Goal: Book appointment/travel/reservation

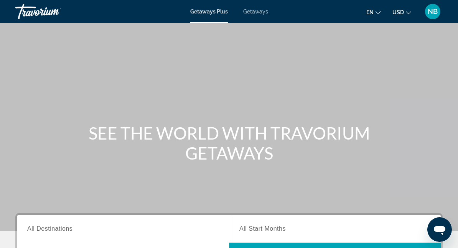
click at [254, 13] on span "Getaways" at bounding box center [255, 11] width 25 height 6
click at [97, 237] on div "Search widget" at bounding box center [125, 229] width 196 height 22
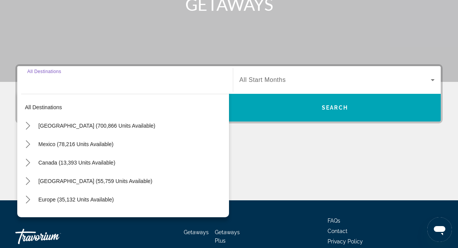
scroll to position [188, 0]
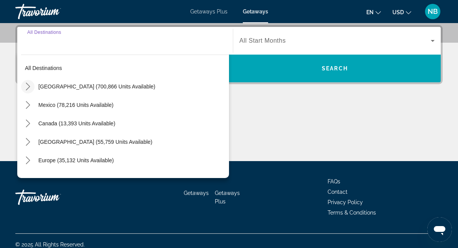
click at [28, 85] on icon "Toggle United States (700,866 units available) submenu" at bounding box center [28, 87] width 4 height 8
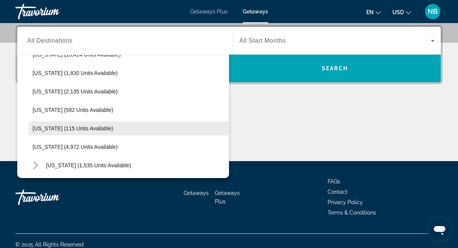
scroll to position [147, 0]
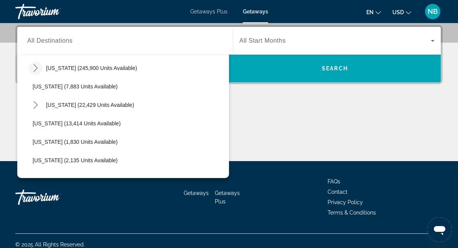
click at [34, 67] on icon "Toggle Florida (245,900 units available) submenu" at bounding box center [36, 68] width 8 height 8
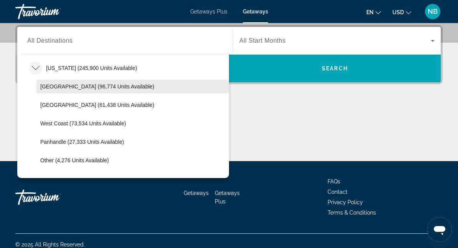
click at [44, 85] on span "[GEOGRAPHIC_DATA] (96,774 units available)" at bounding box center [97, 86] width 114 height 6
type input "**********"
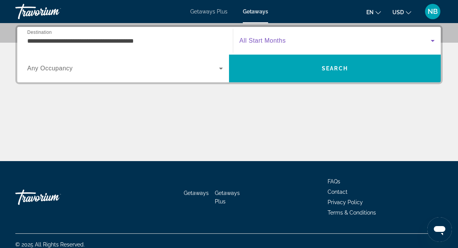
click at [267, 45] on span "Search widget" at bounding box center [336, 40] width 192 height 9
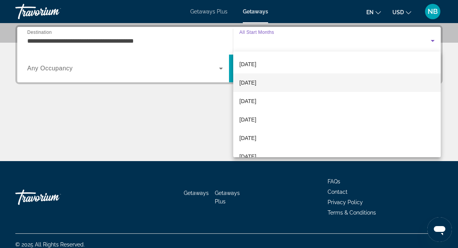
scroll to position [86, 0]
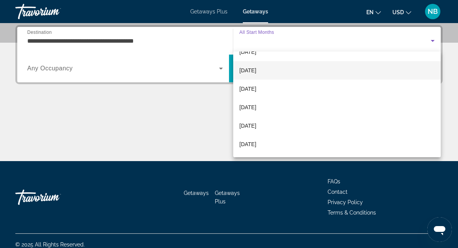
click at [256, 71] on span "[DATE]" at bounding box center [248, 70] width 17 height 9
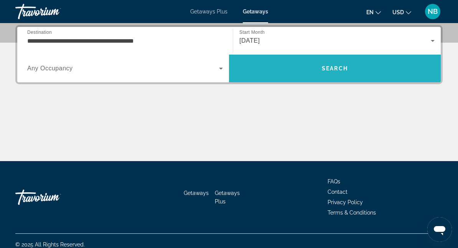
click at [340, 71] on span "Search" at bounding box center [335, 68] width 26 height 6
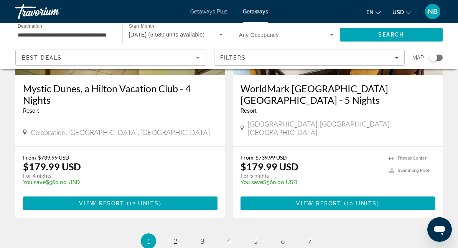
scroll to position [1566, 0]
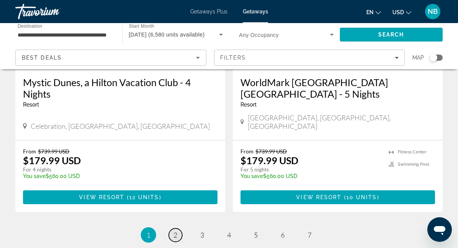
click at [173, 230] on span "2" at bounding box center [175, 234] width 4 height 8
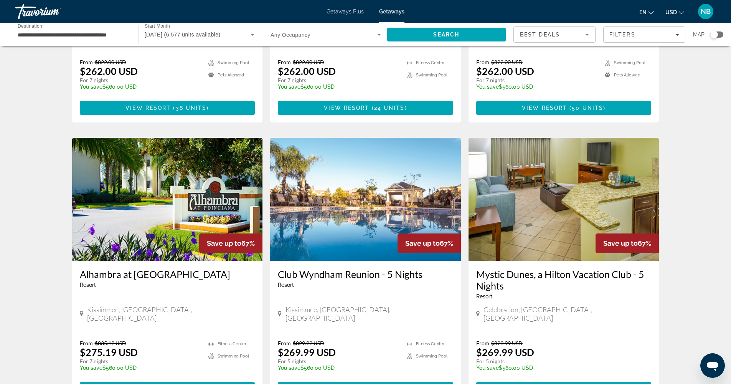
scroll to position [791, 0]
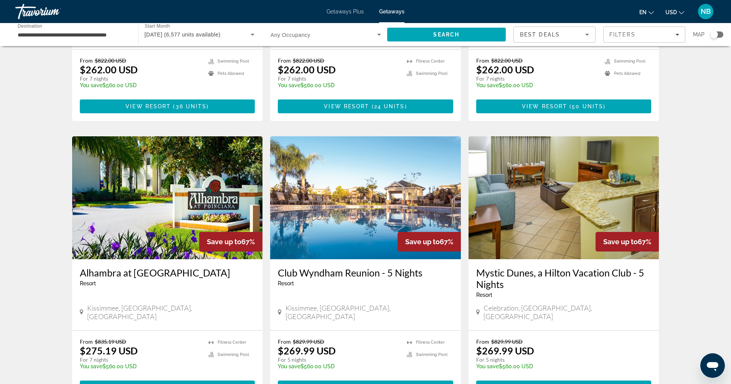
click at [334, 247] on h3 "Club Wyndham Reunion - 5 Nights" at bounding box center [365, 273] width 175 height 12
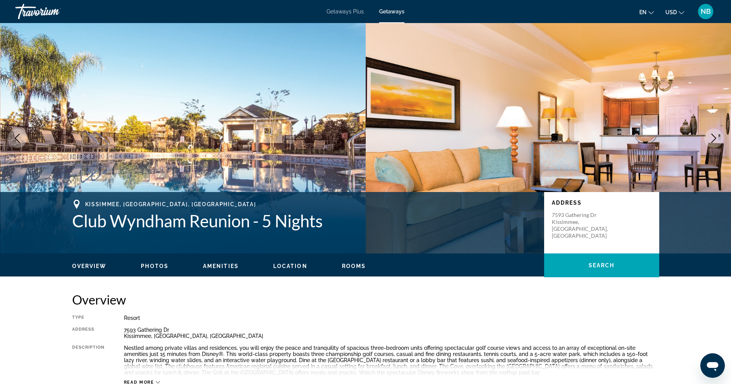
click at [464, 143] on button "Next image" at bounding box center [713, 138] width 19 height 19
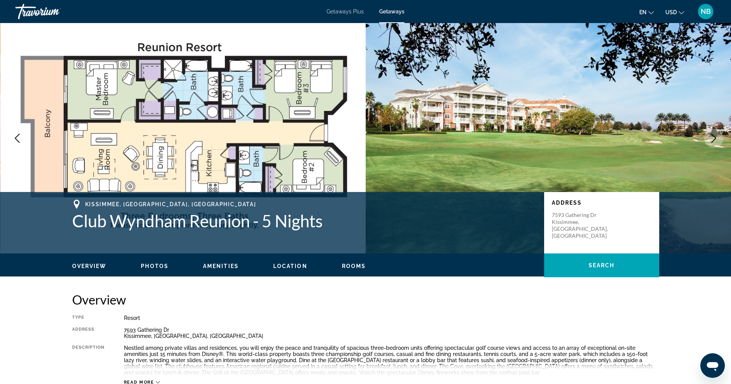
click at [464, 143] on button "Next image" at bounding box center [713, 138] width 19 height 19
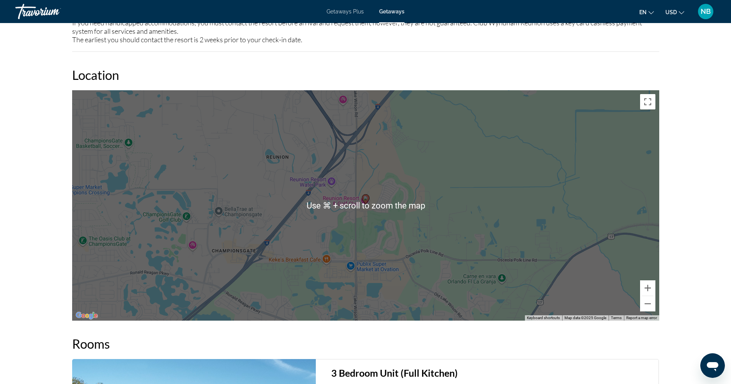
scroll to position [215, 0]
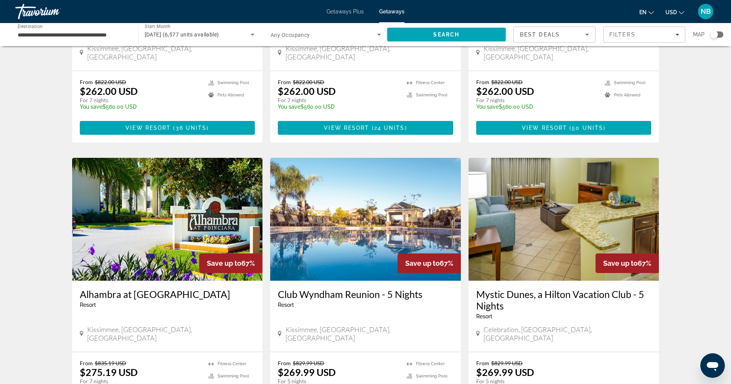
scroll to position [893, 0]
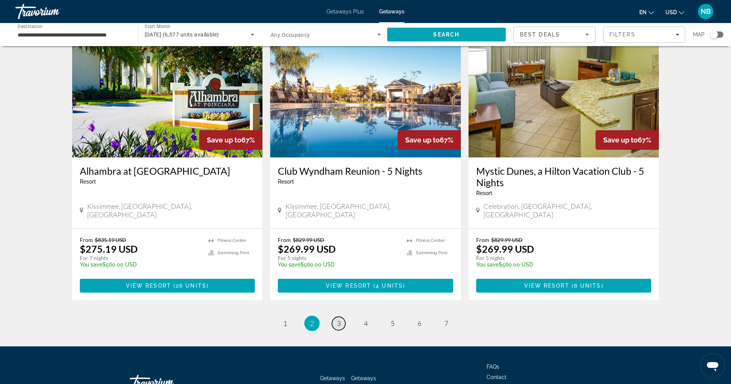
click at [340, 247] on span "3" at bounding box center [339, 323] width 4 height 8
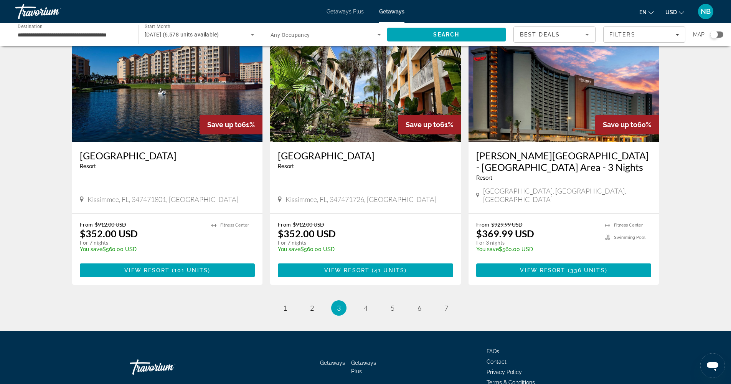
scroll to position [875, 0]
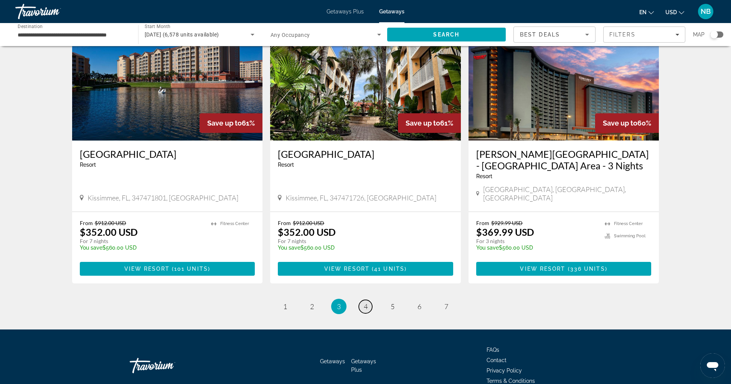
click at [367, 247] on link "page 4" at bounding box center [365, 306] width 13 height 13
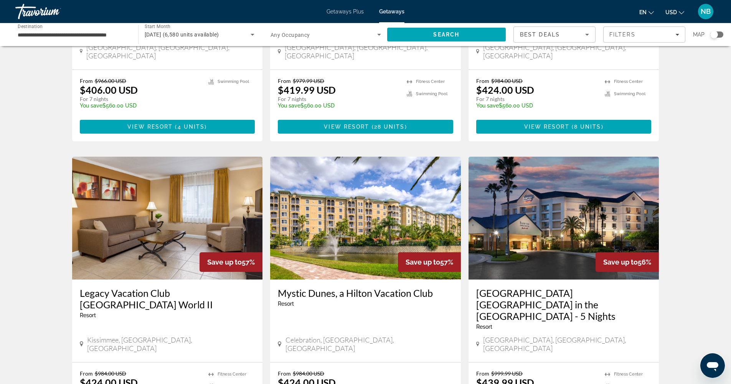
scroll to position [838, 0]
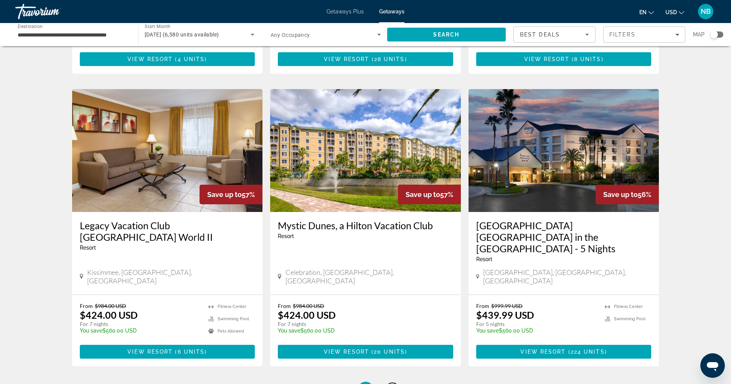
click at [394, 247] on span "5" at bounding box center [393, 389] width 4 height 8
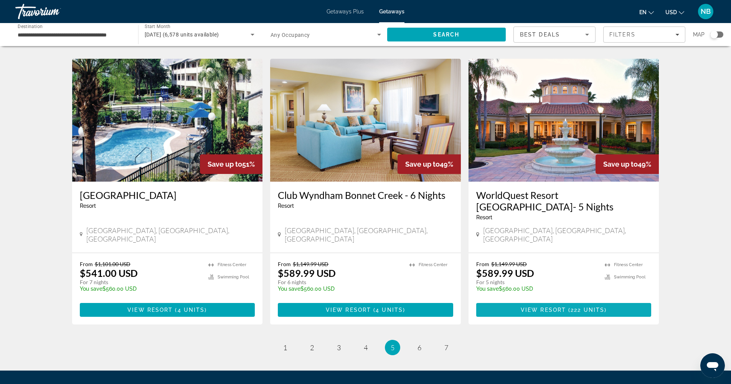
scroll to position [881, 0]
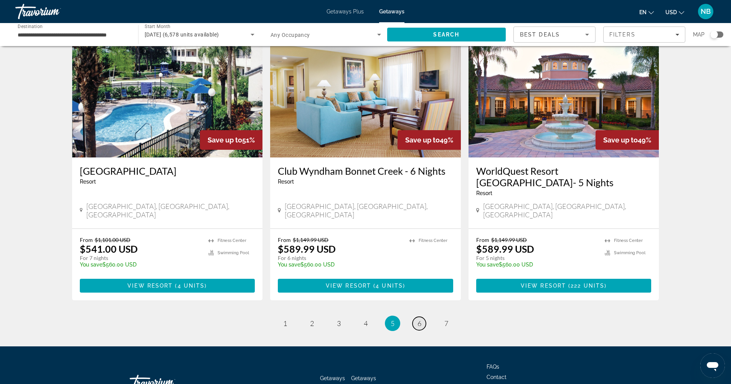
click at [419, 247] on span "6" at bounding box center [420, 323] width 4 height 8
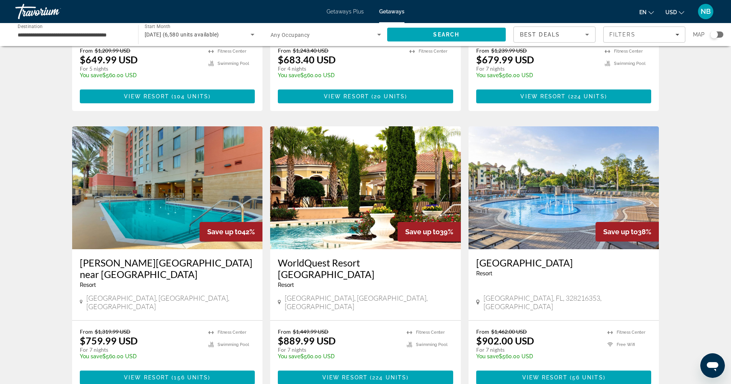
scroll to position [814, 0]
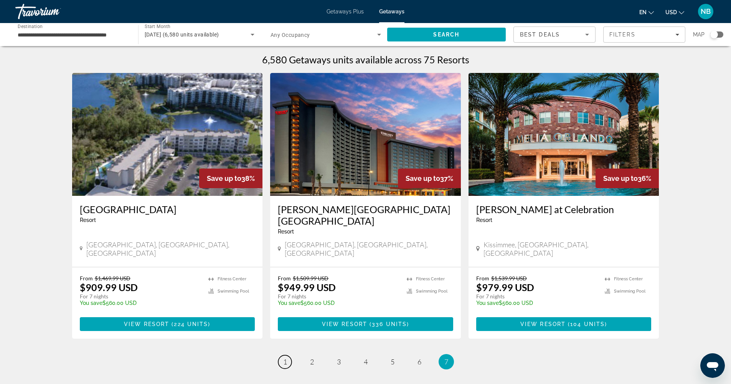
click at [282, 247] on link "page 1" at bounding box center [284, 361] width 13 height 13
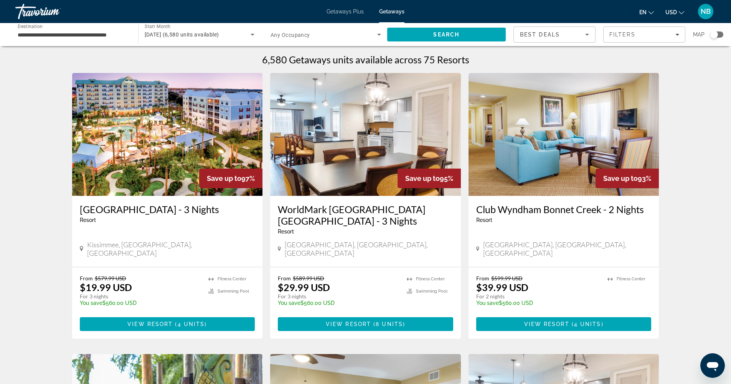
click at [381, 210] on h3 "WorldMark [GEOGRAPHIC_DATA] [GEOGRAPHIC_DATA] - 3 Nights" at bounding box center [365, 214] width 175 height 23
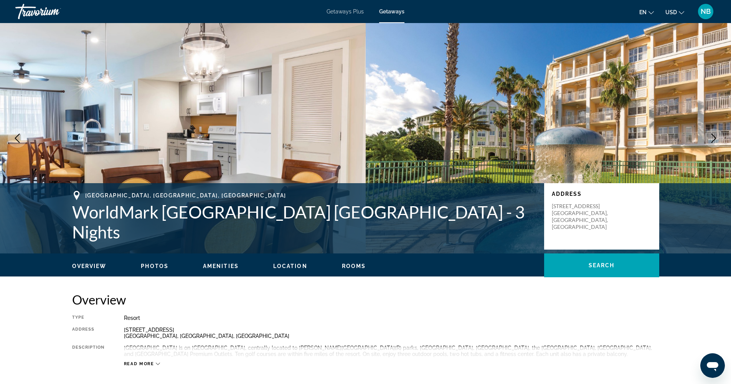
click at [464, 135] on icon "Next image" at bounding box center [713, 138] width 9 height 9
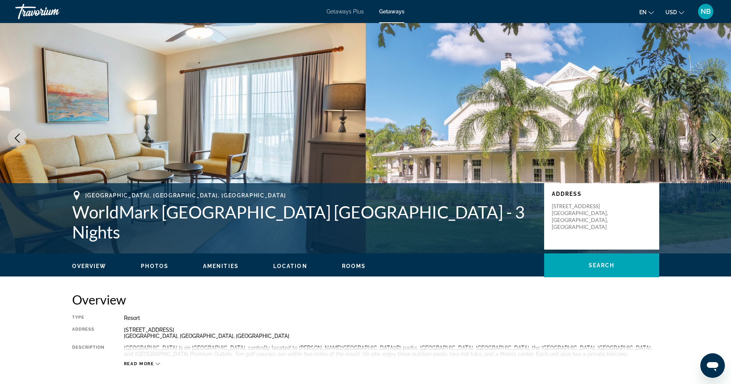
click at [464, 135] on icon "Next image" at bounding box center [713, 138] width 9 height 9
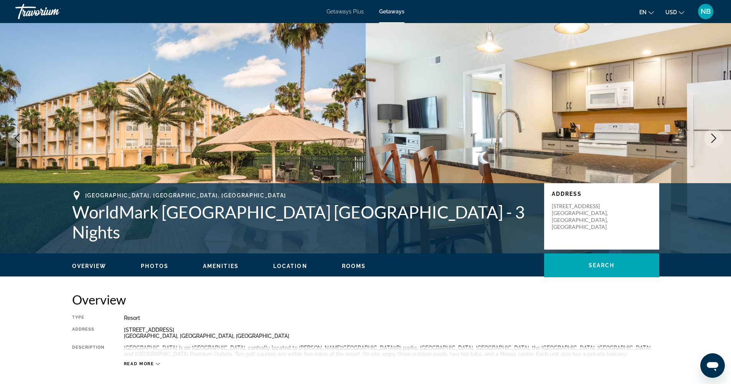
click at [464, 135] on icon "Next image" at bounding box center [713, 138] width 9 height 9
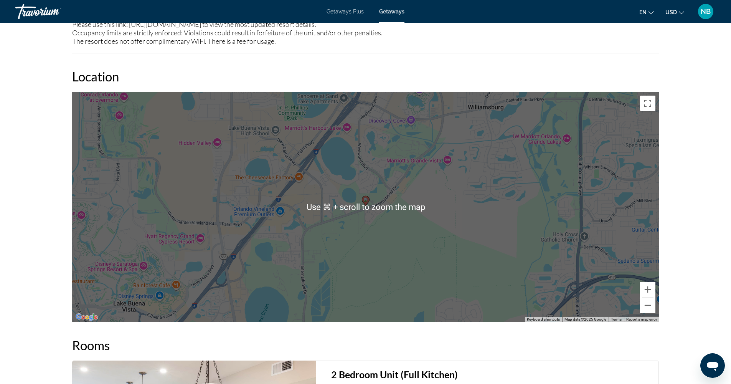
scroll to position [859, 0]
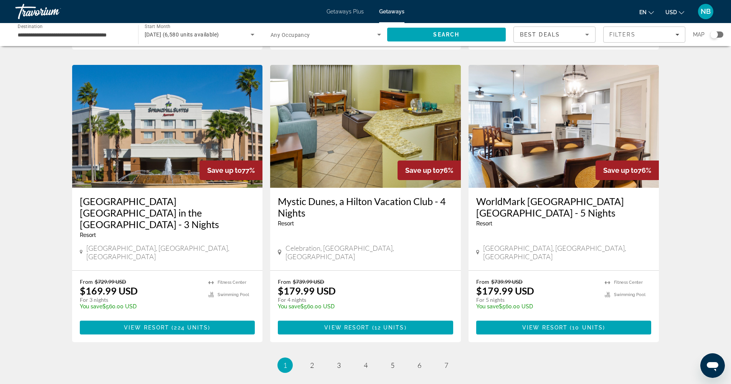
scroll to position [852, 0]
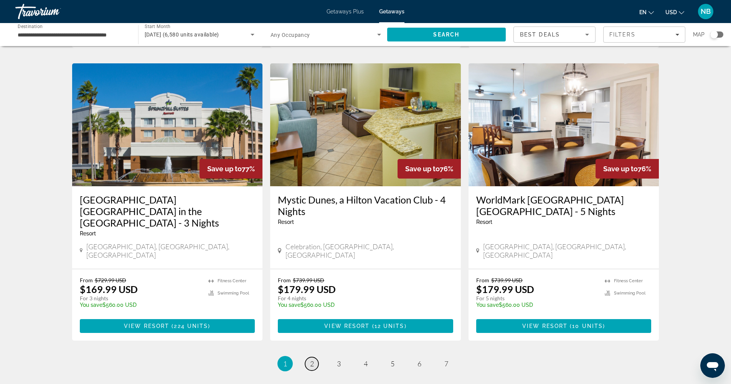
click at [309, 247] on link "page 2" at bounding box center [311, 363] width 13 height 13
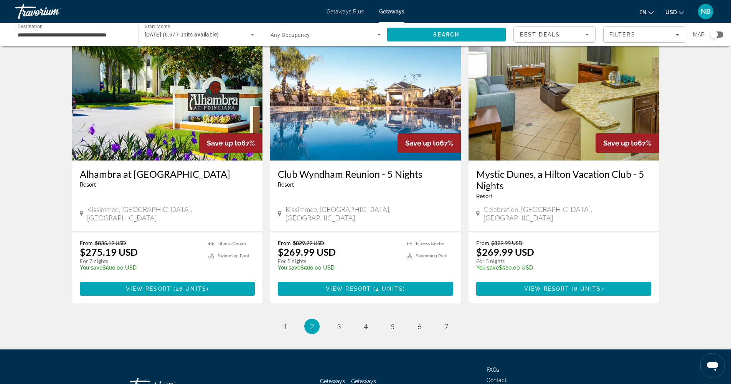
scroll to position [616, 0]
